Goal: Use online tool/utility: Utilize a website feature to perform a specific function

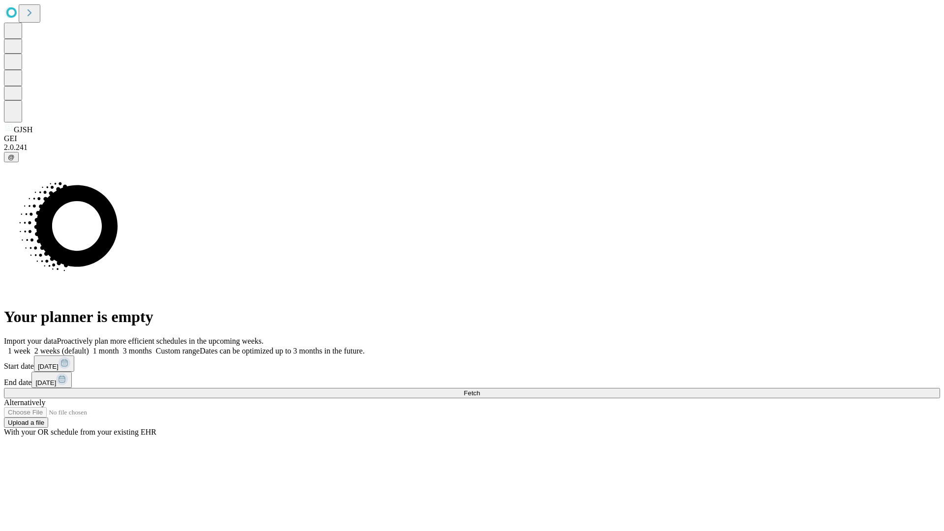
click at [480, 389] on span "Fetch" at bounding box center [472, 392] width 16 height 7
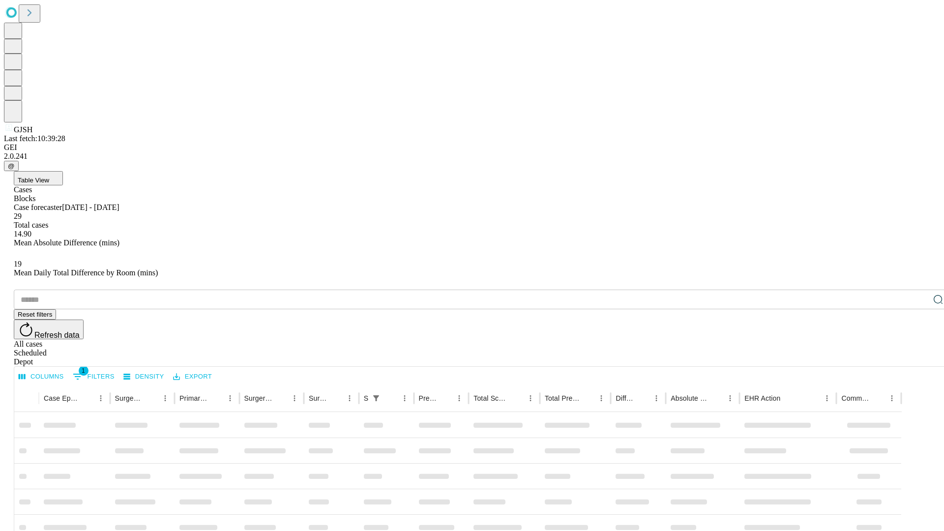
click at [49, 177] on span "Table View" at bounding box center [33, 180] width 31 height 7
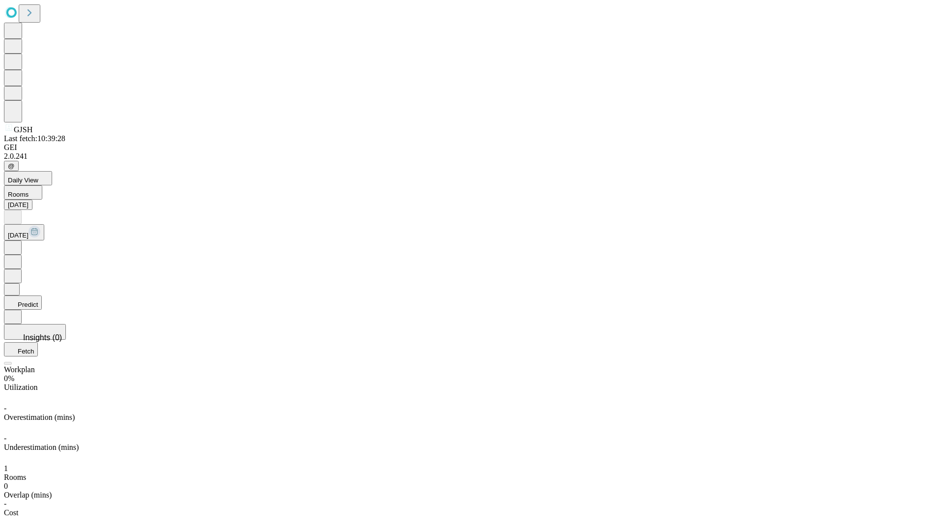
click at [42, 296] on button "Predict" at bounding box center [23, 303] width 38 height 14
